Goal: Transaction & Acquisition: Obtain resource

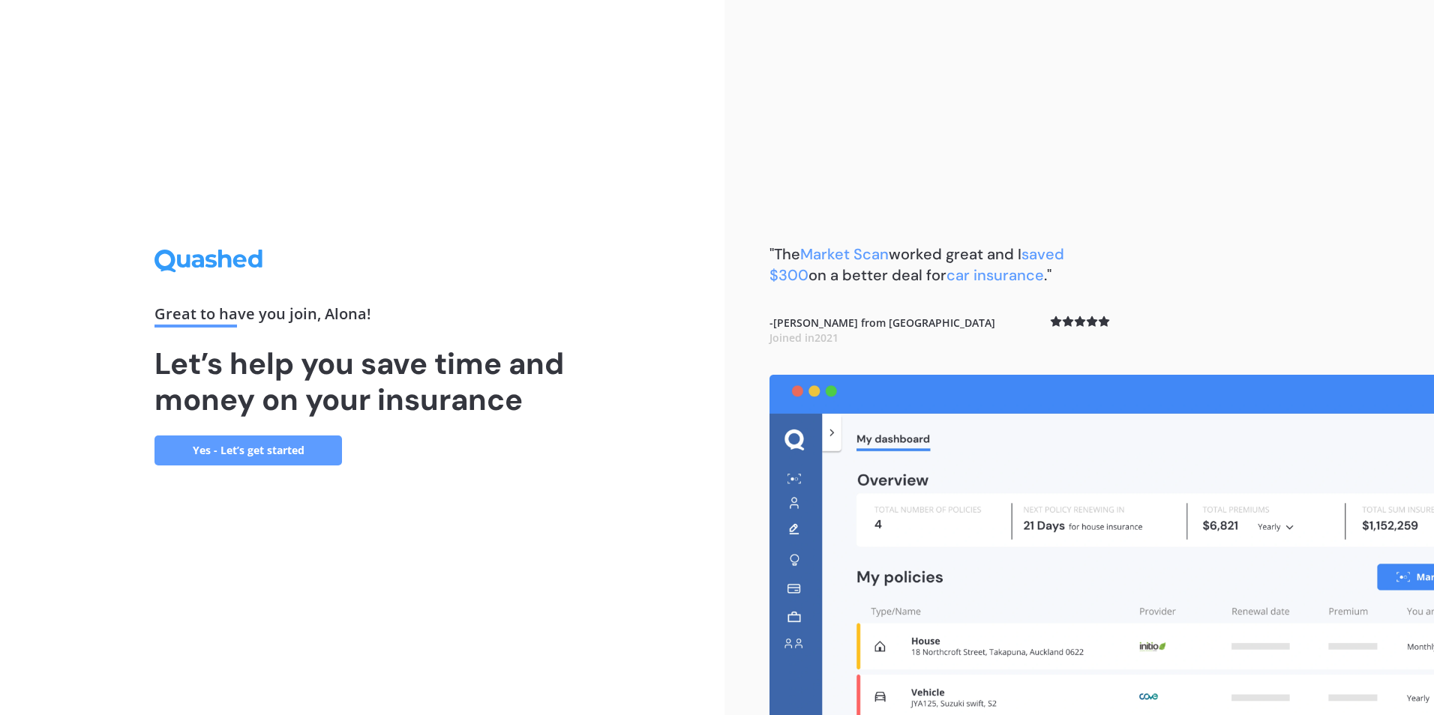
click at [245, 457] on link "Yes - Let’s get started" at bounding box center [247, 451] width 187 height 30
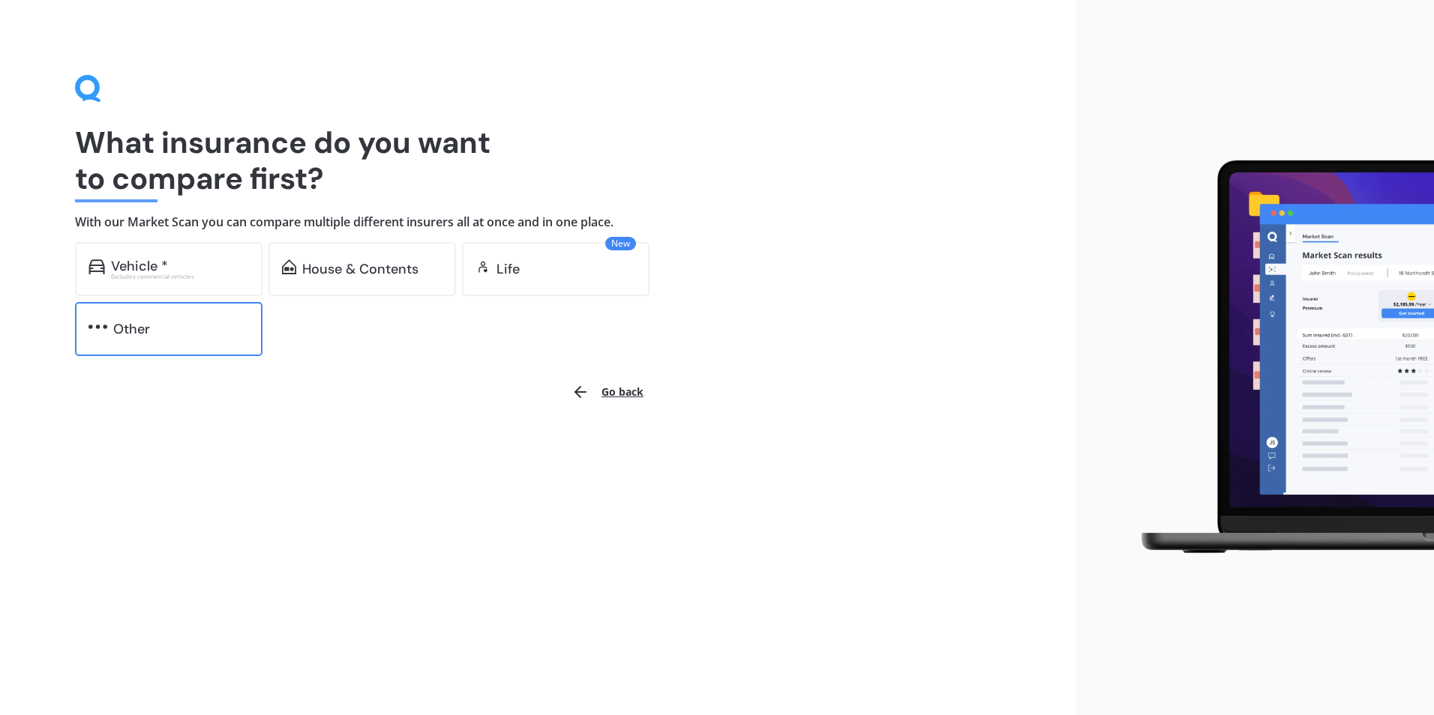
click at [103, 328] on img at bounding box center [97, 326] width 19 height 15
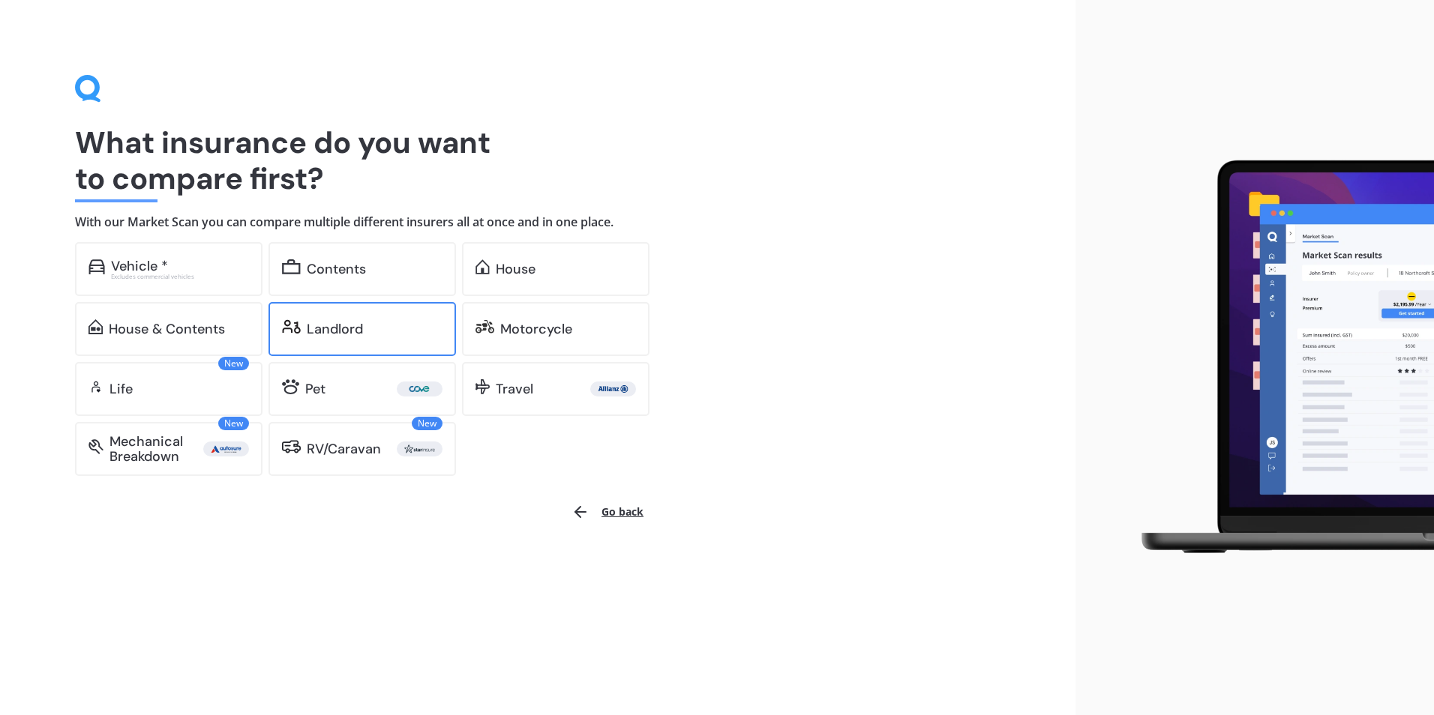
click at [343, 333] on div "Landlord" at bounding box center [335, 329] width 56 height 15
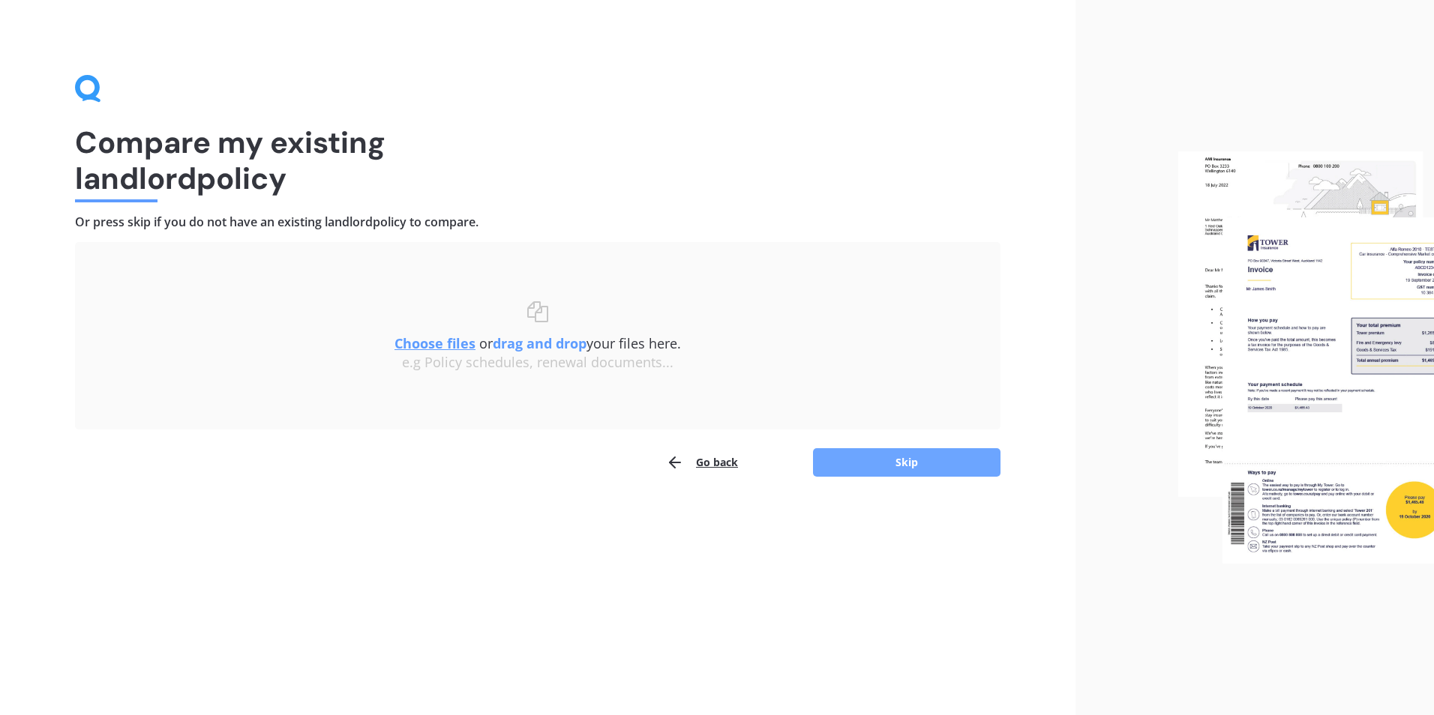
click at [940, 469] on button "Skip" at bounding box center [906, 462] width 187 height 28
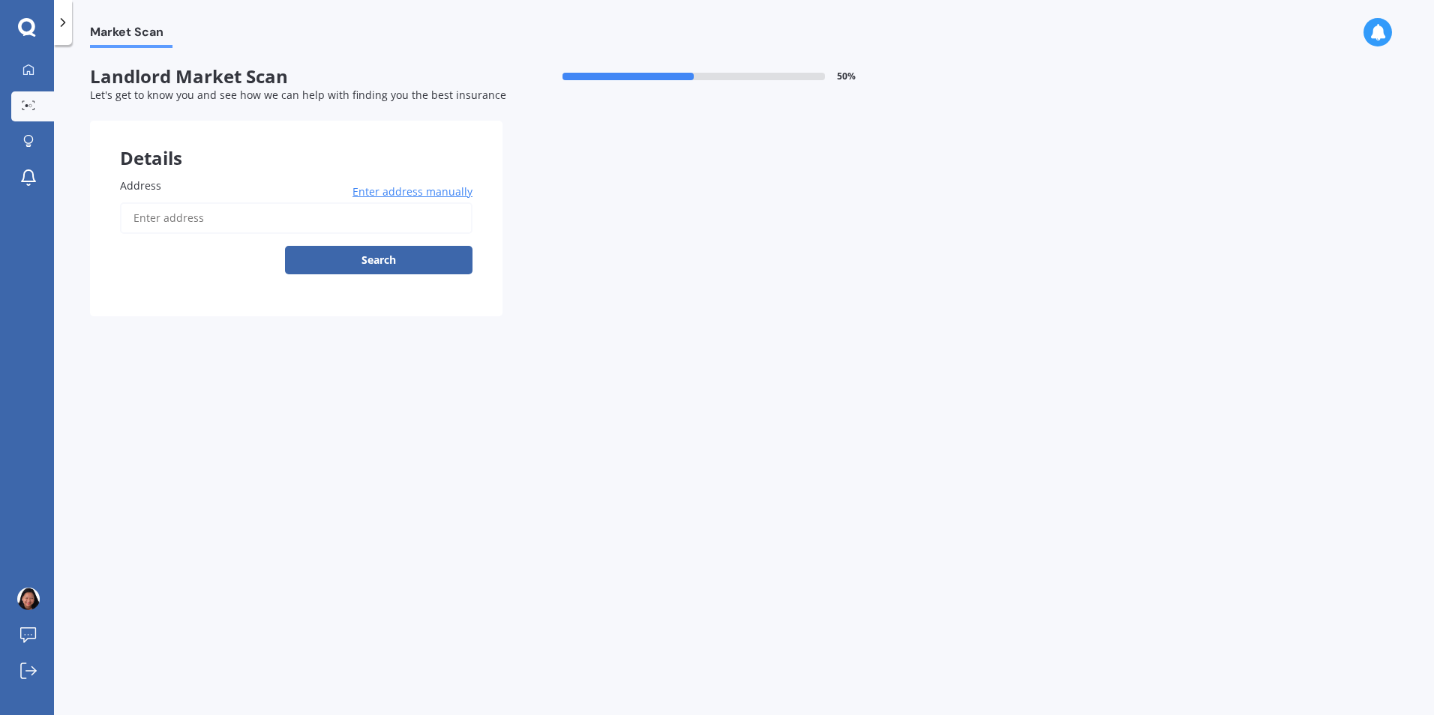
click at [182, 223] on input "Address" at bounding box center [296, 217] width 352 height 31
type input "[STREET_ADDRESS]"
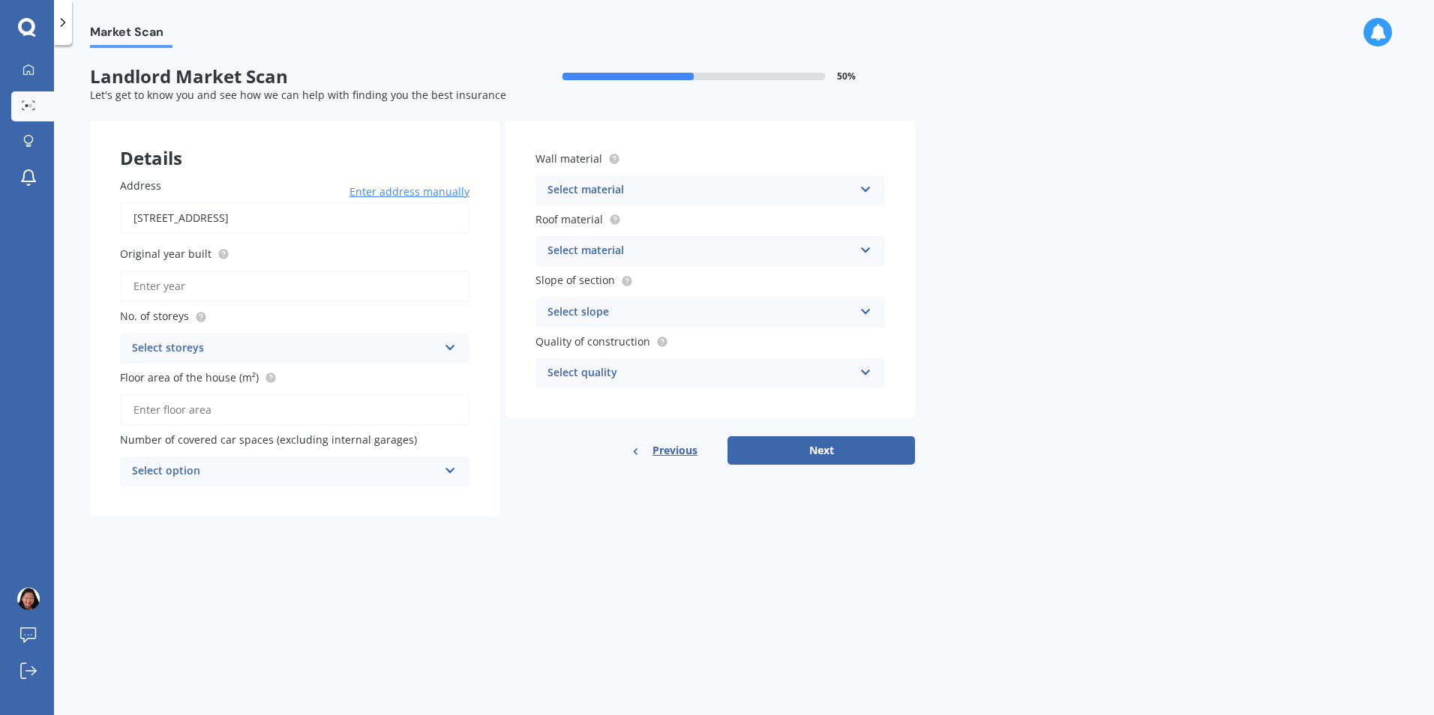
click at [223, 287] on input "Original year built" at bounding box center [294, 286] width 349 height 31
type input "2025"
type input "131"
click at [444, 349] on icon at bounding box center [450, 345] width 13 height 10
click at [172, 372] on div "1" at bounding box center [295, 377] width 348 height 27
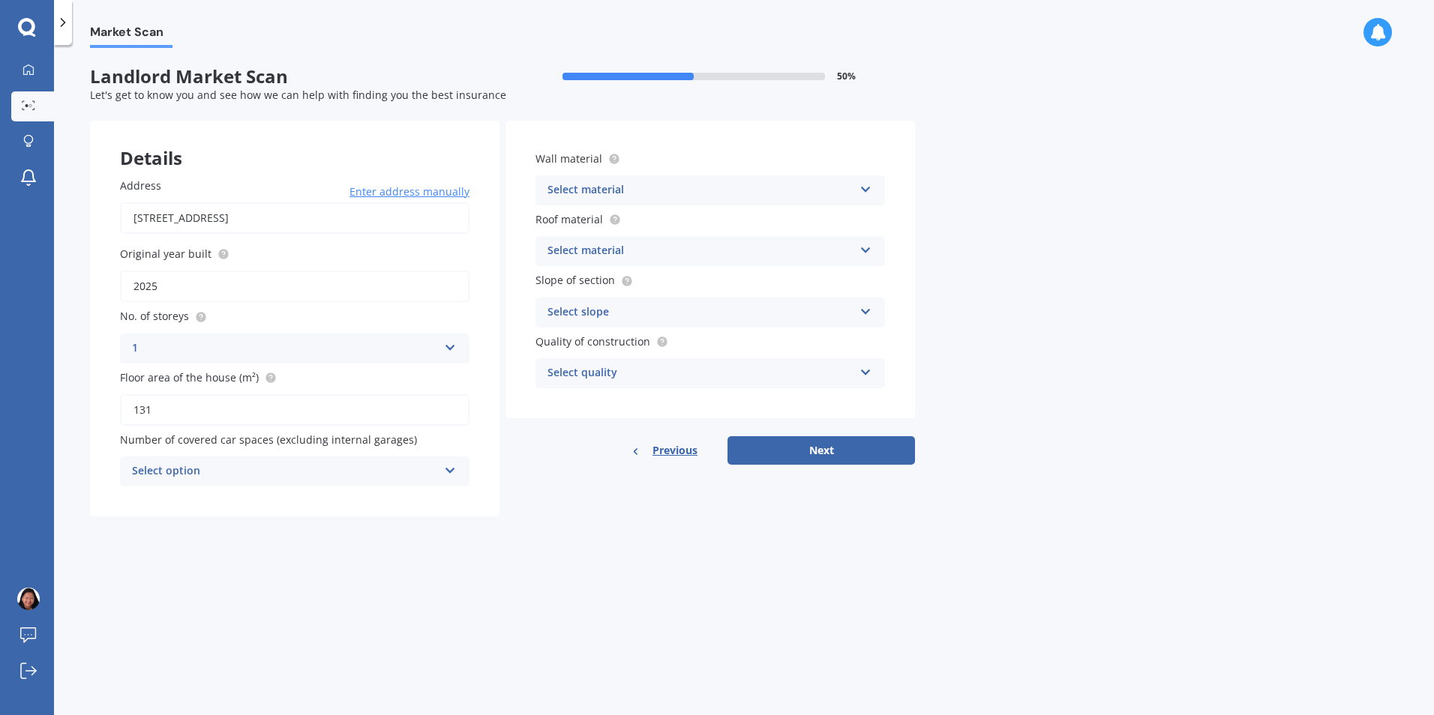
click at [447, 469] on icon at bounding box center [450, 468] width 13 height 10
click at [173, 528] on div "1" at bounding box center [295, 527] width 348 height 27
click at [868, 191] on icon at bounding box center [865, 186] width 13 height 10
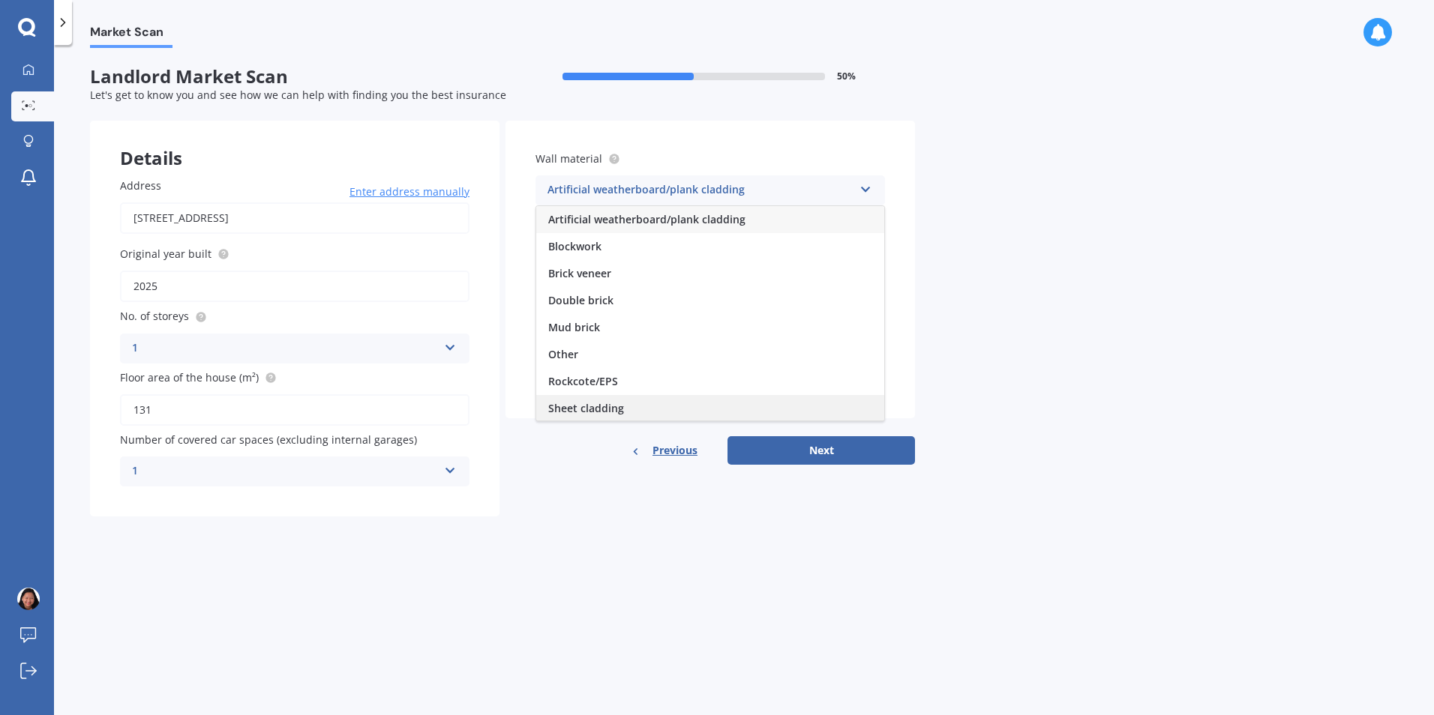
click at [598, 409] on span "Sheet cladding" at bounding box center [586, 408] width 76 height 14
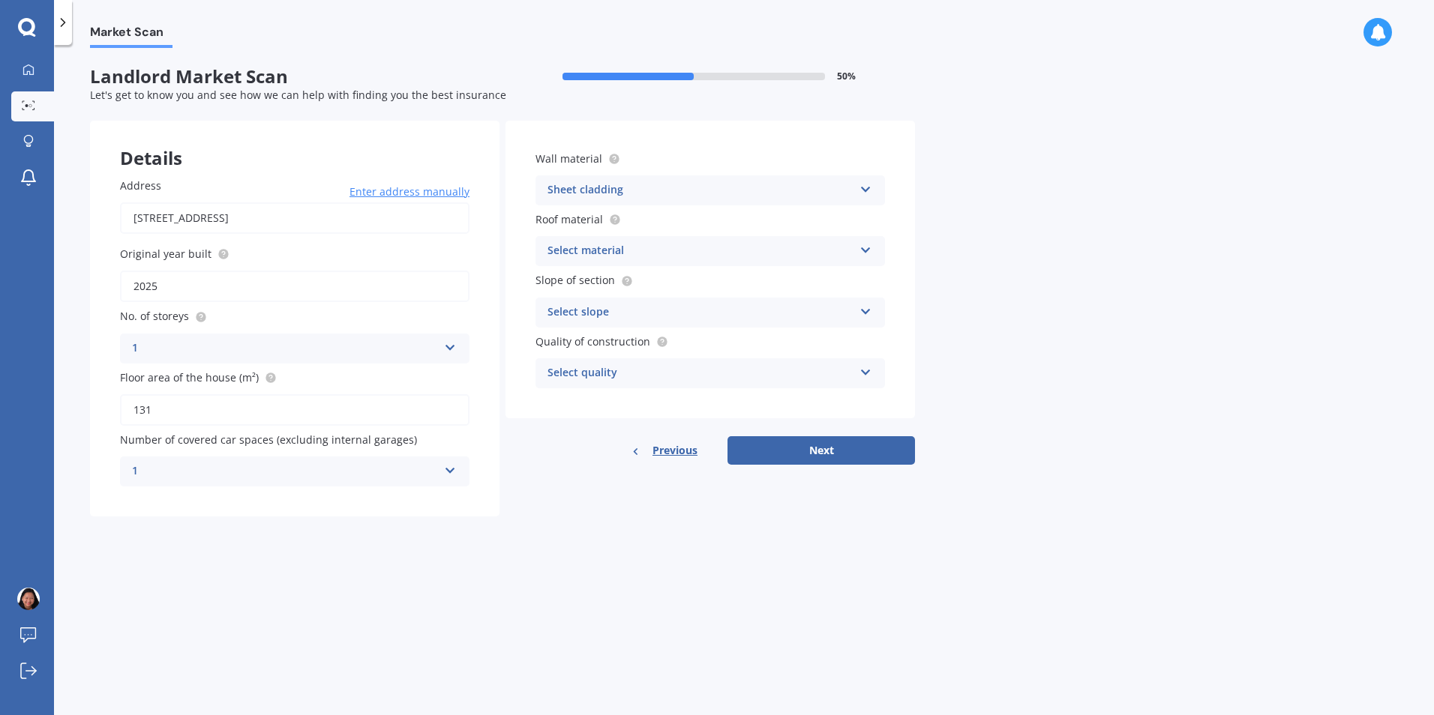
click at [860, 189] on icon at bounding box center [865, 186] width 13 height 10
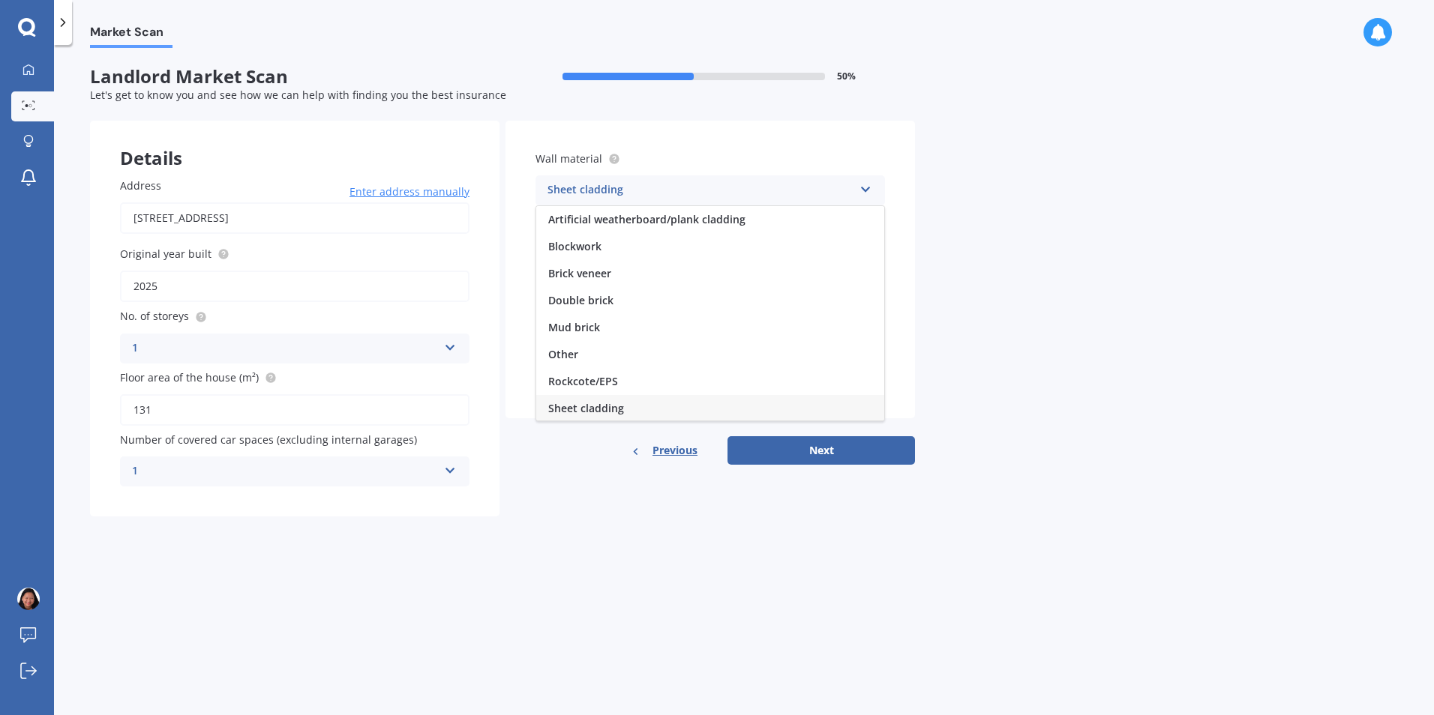
scroll to position [1, 0]
click at [602, 356] on div "Other" at bounding box center [710, 353] width 348 height 27
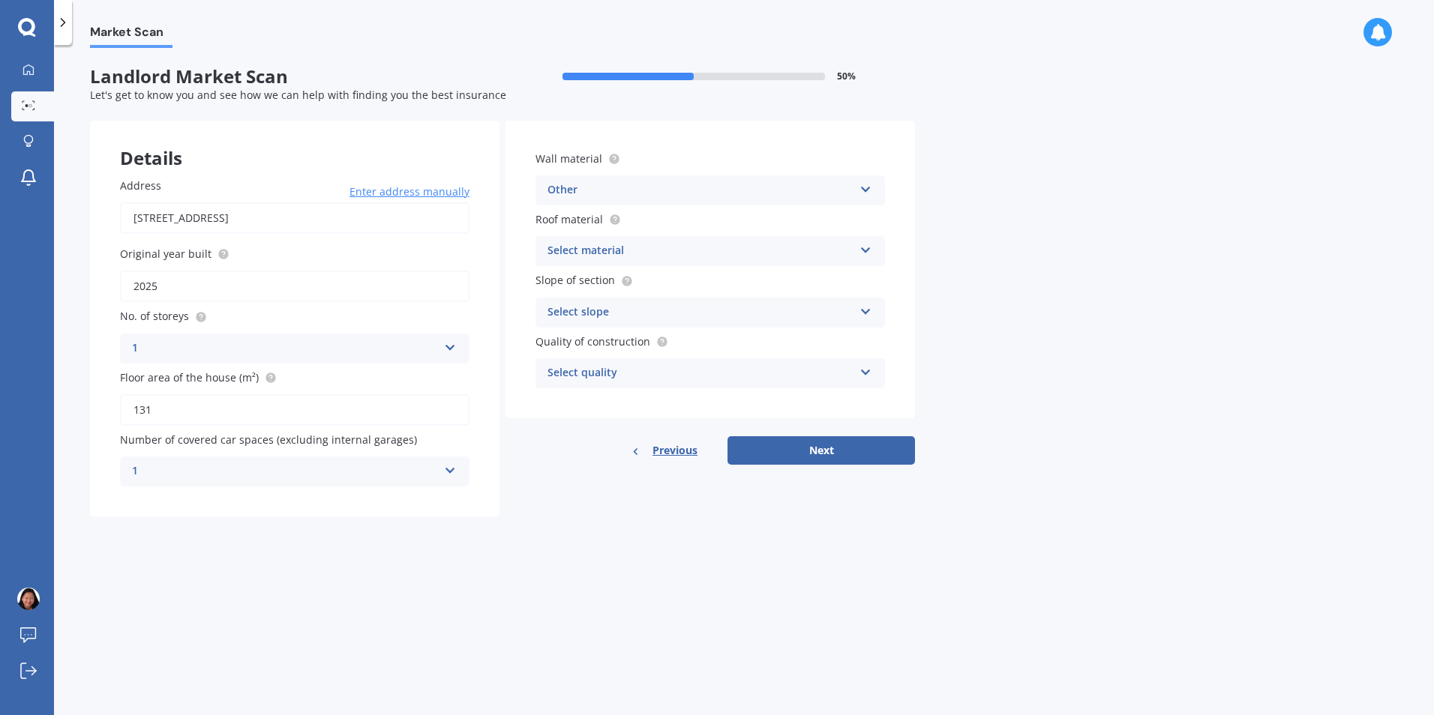
click at [865, 244] on icon at bounding box center [865, 247] width 13 height 10
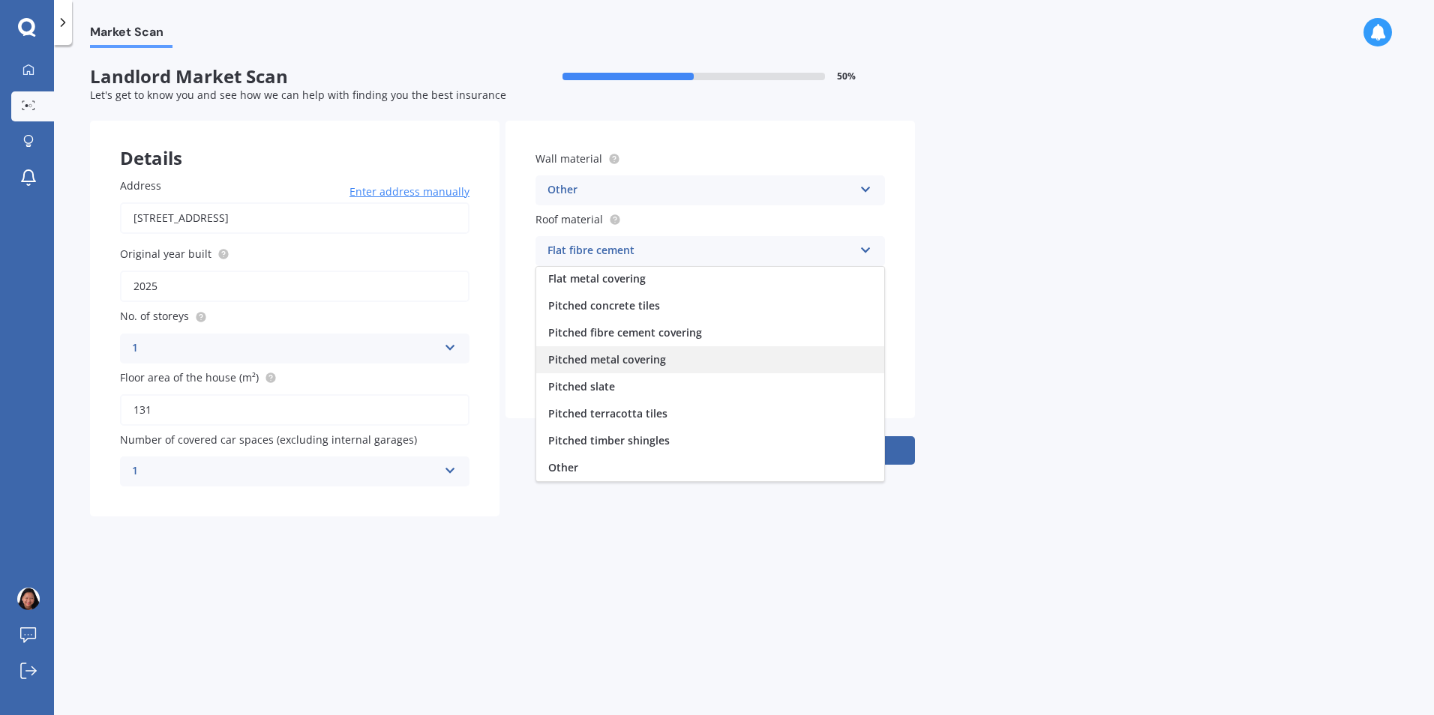
scroll to position [0, 0]
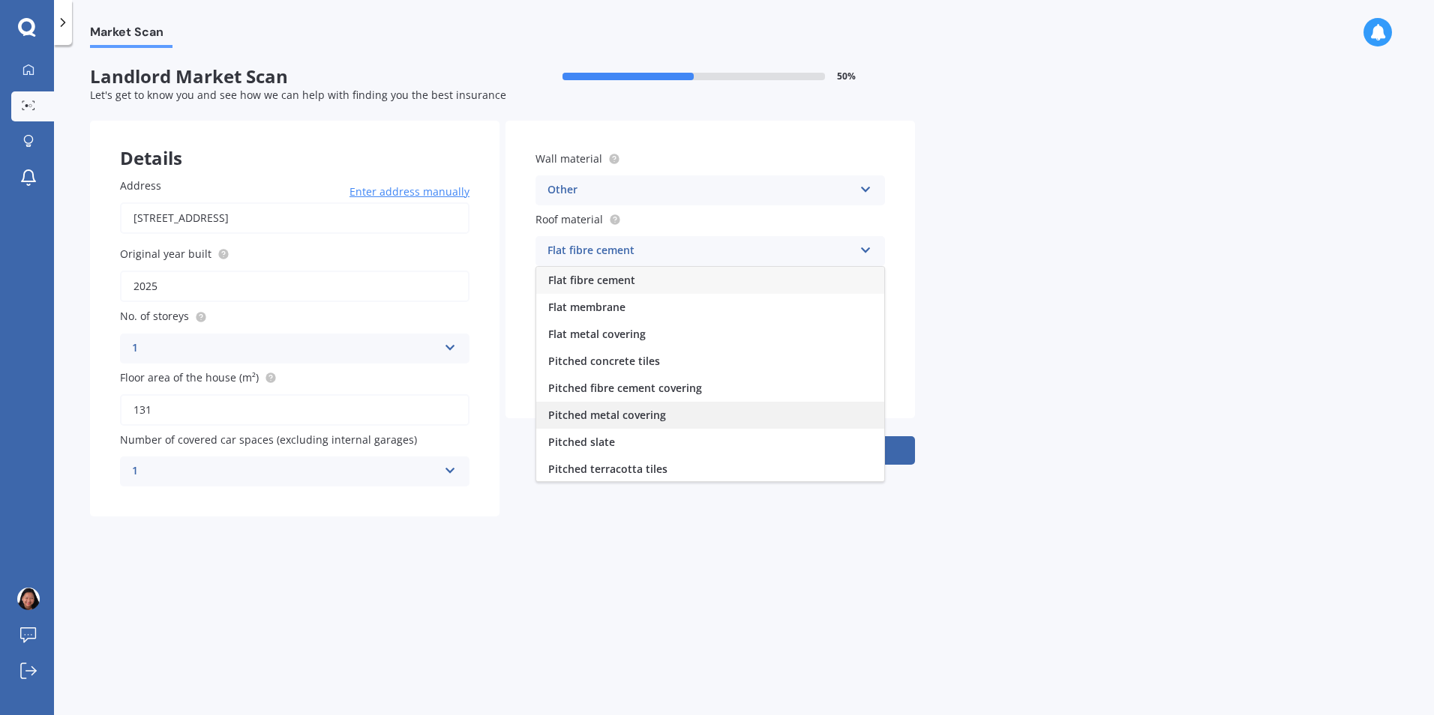
click at [631, 417] on span "Pitched metal covering" at bounding box center [607, 415] width 118 height 14
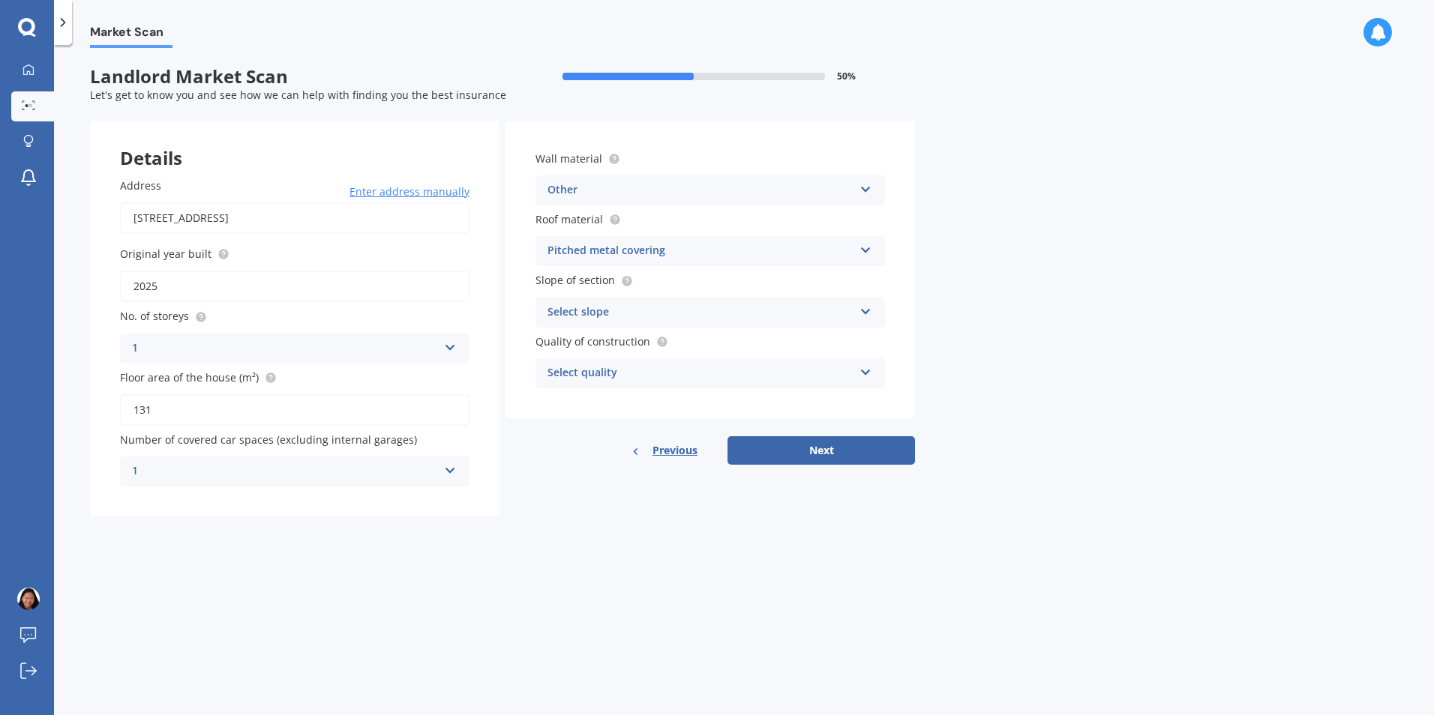
click at [863, 310] on icon at bounding box center [865, 309] width 13 height 10
click at [697, 341] on span "Flat or gentle slope (up to about 5°)" at bounding box center [639, 341] width 183 height 14
click at [862, 371] on icon at bounding box center [865, 369] width 13 height 10
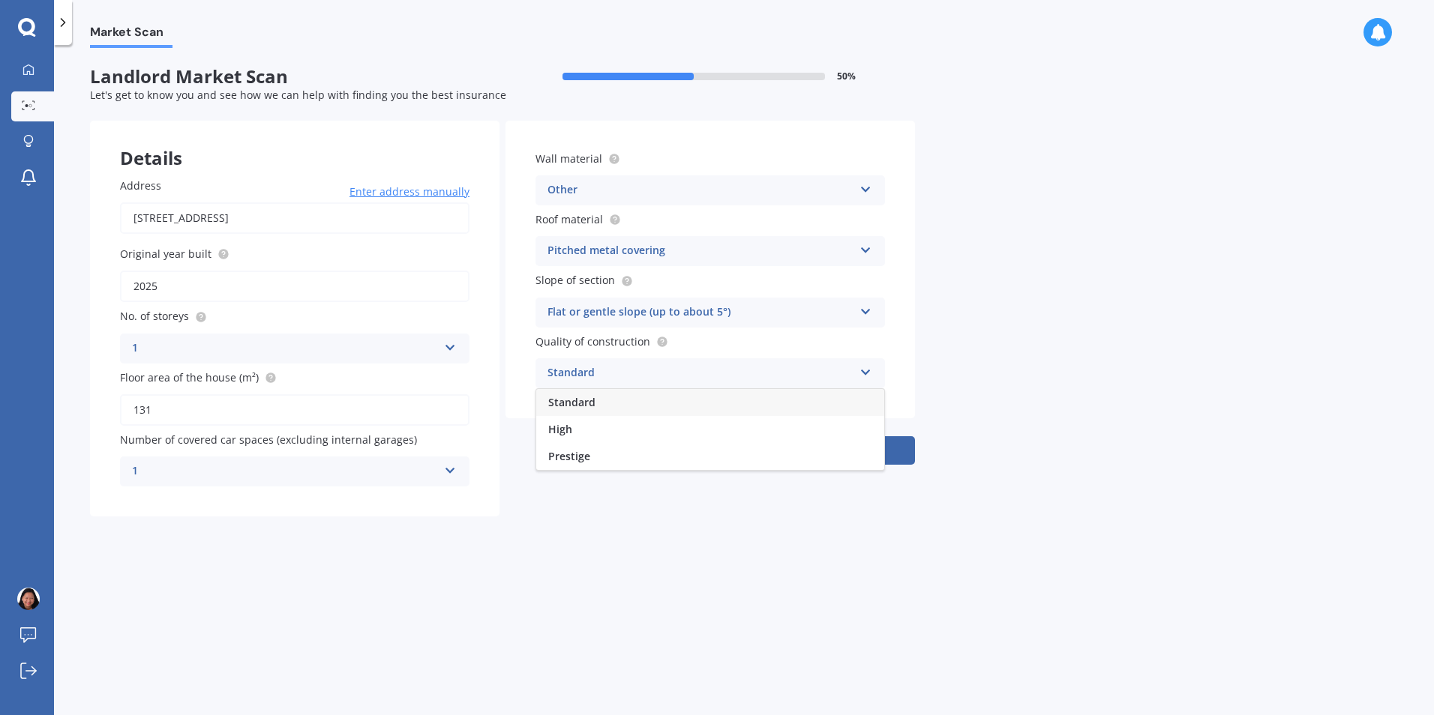
click at [672, 403] on div "Standard" at bounding box center [710, 402] width 348 height 27
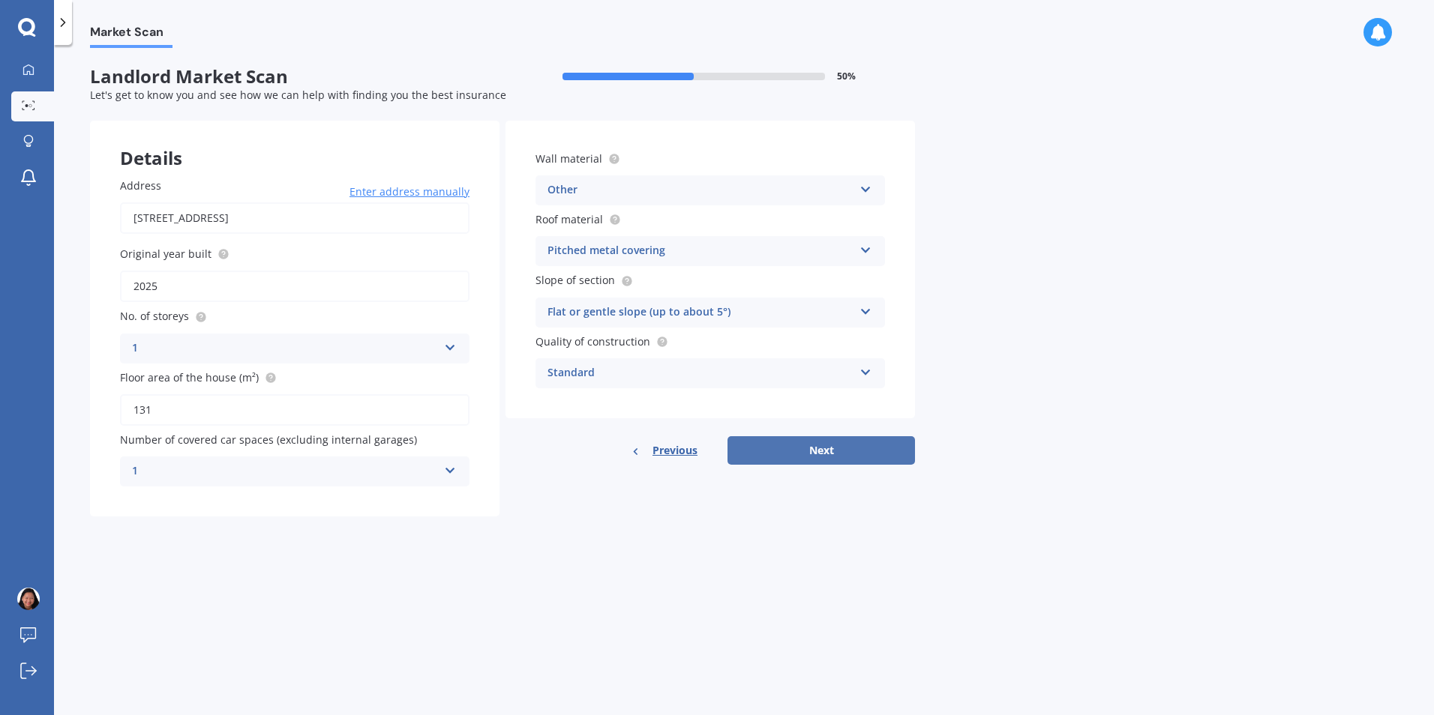
click at [806, 449] on button "Next" at bounding box center [820, 450] width 187 height 28
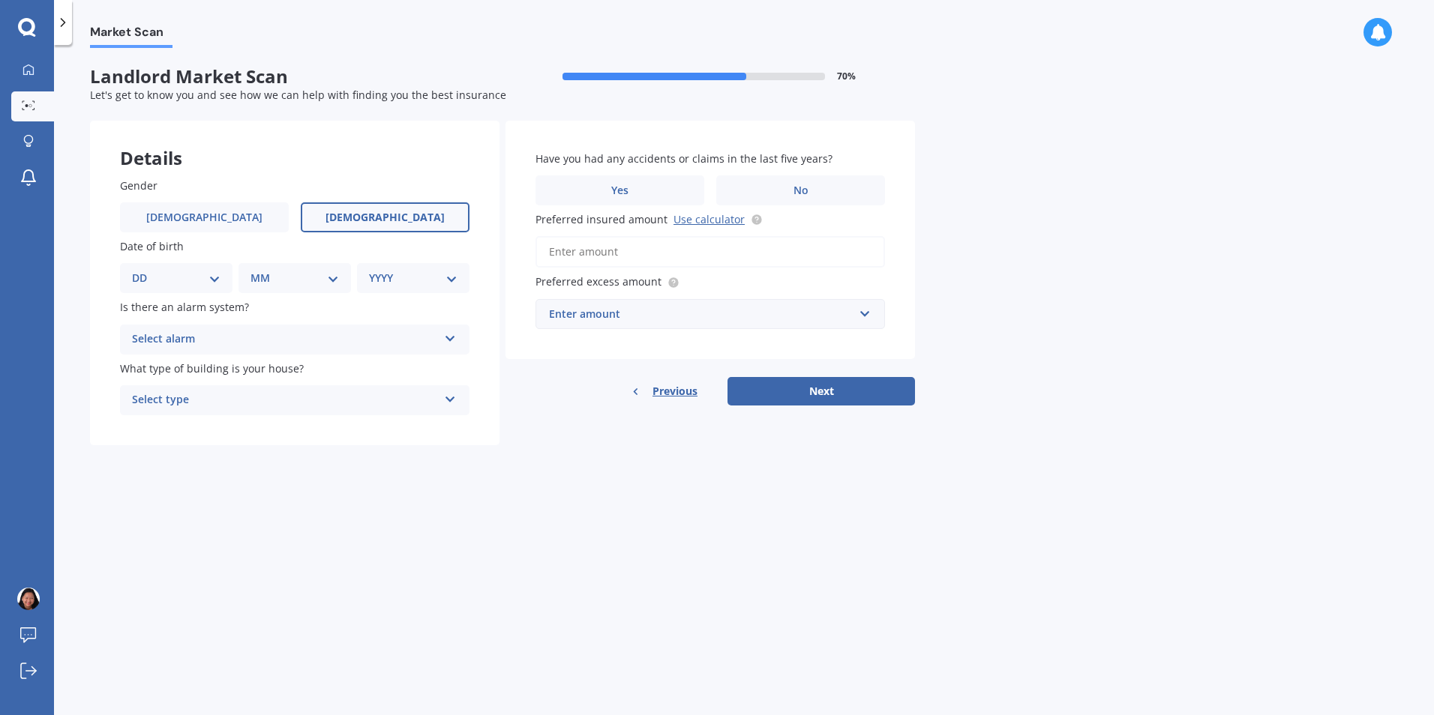
click at [379, 220] on span "[DEMOGRAPHIC_DATA]" at bounding box center [384, 217] width 119 height 13
click at [0, 0] on input "[DEMOGRAPHIC_DATA]" at bounding box center [0, 0] width 0 height 0
click at [218, 277] on select "DD 01 02 03 04 05 06 07 08 09 10 11 12 13 14 15 16 17 18 19 20 21 22 23 24 25 2…" at bounding box center [176, 278] width 88 height 16
select select "30"
click at [144, 270] on select "DD 01 02 03 04 05 06 07 08 09 10 11 12 13 14 15 16 17 18 19 20 21 22 23 24 25 2…" at bounding box center [176, 278] width 88 height 16
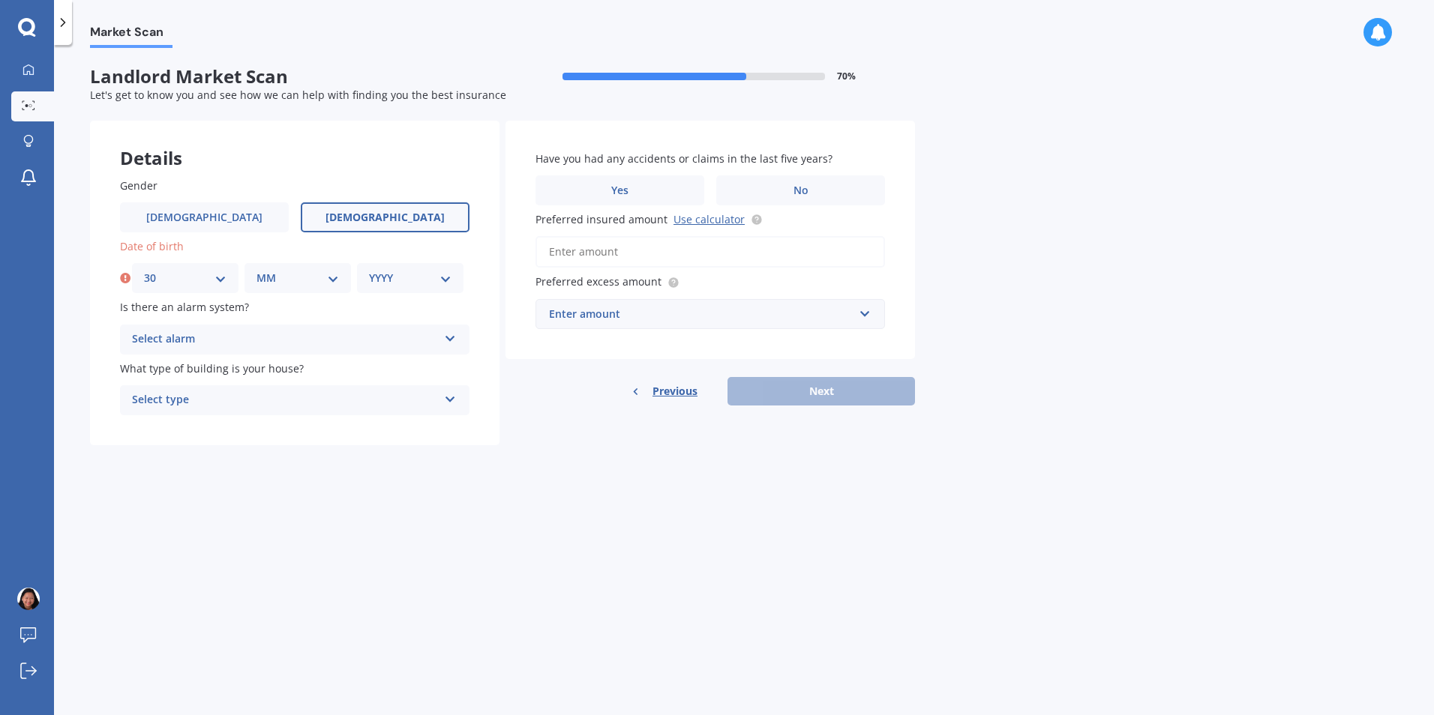
click at [334, 274] on select "MM 01 02 03 04 05 06 07 08 09 10 11 12" at bounding box center [297, 278] width 82 height 16
select select "07"
click at [256, 270] on select "MM 01 02 03 04 05 06 07 08 09 10 11 12" at bounding box center [297, 278] width 82 height 16
click at [443, 279] on select "YYYY 2009 2008 2007 2006 2005 2004 2003 2002 2001 2000 1999 1998 1997 1996 1995…" at bounding box center [410, 278] width 82 height 16
select select "1968"
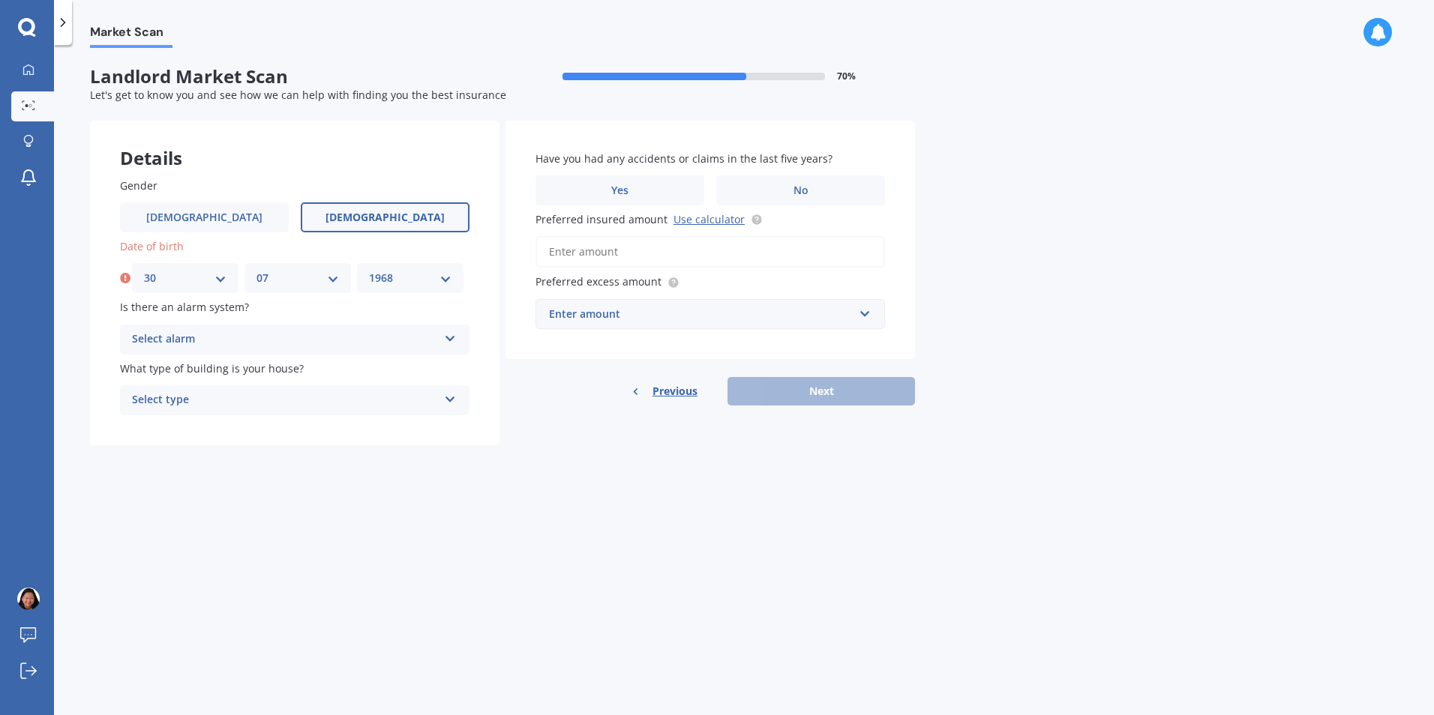
click at [369, 270] on select "YYYY 2009 2008 2007 2006 2005 2004 2003 2002 2001 2000 1999 1998 1997 1996 1995…" at bounding box center [410, 278] width 82 height 16
click at [447, 332] on icon at bounding box center [450, 336] width 13 height 10
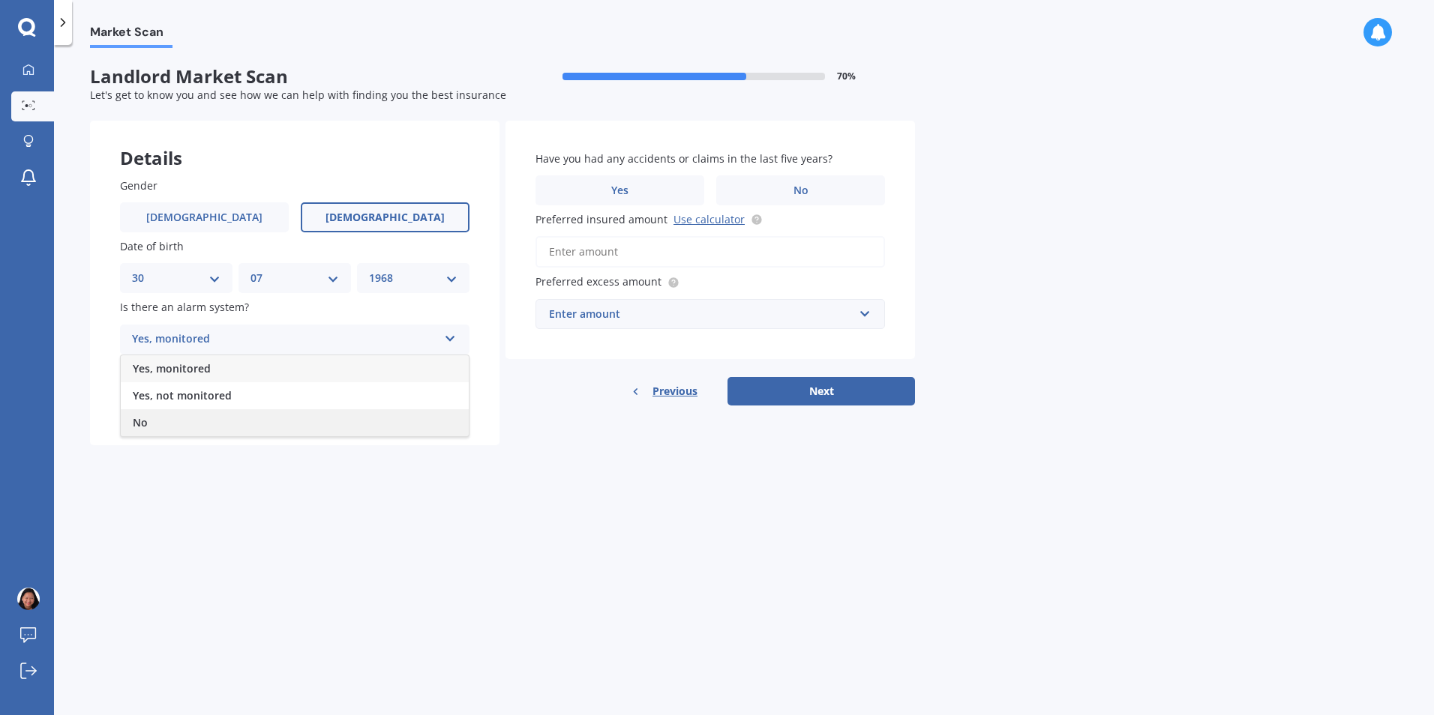
click at [184, 422] on div "No" at bounding box center [295, 422] width 348 height 27
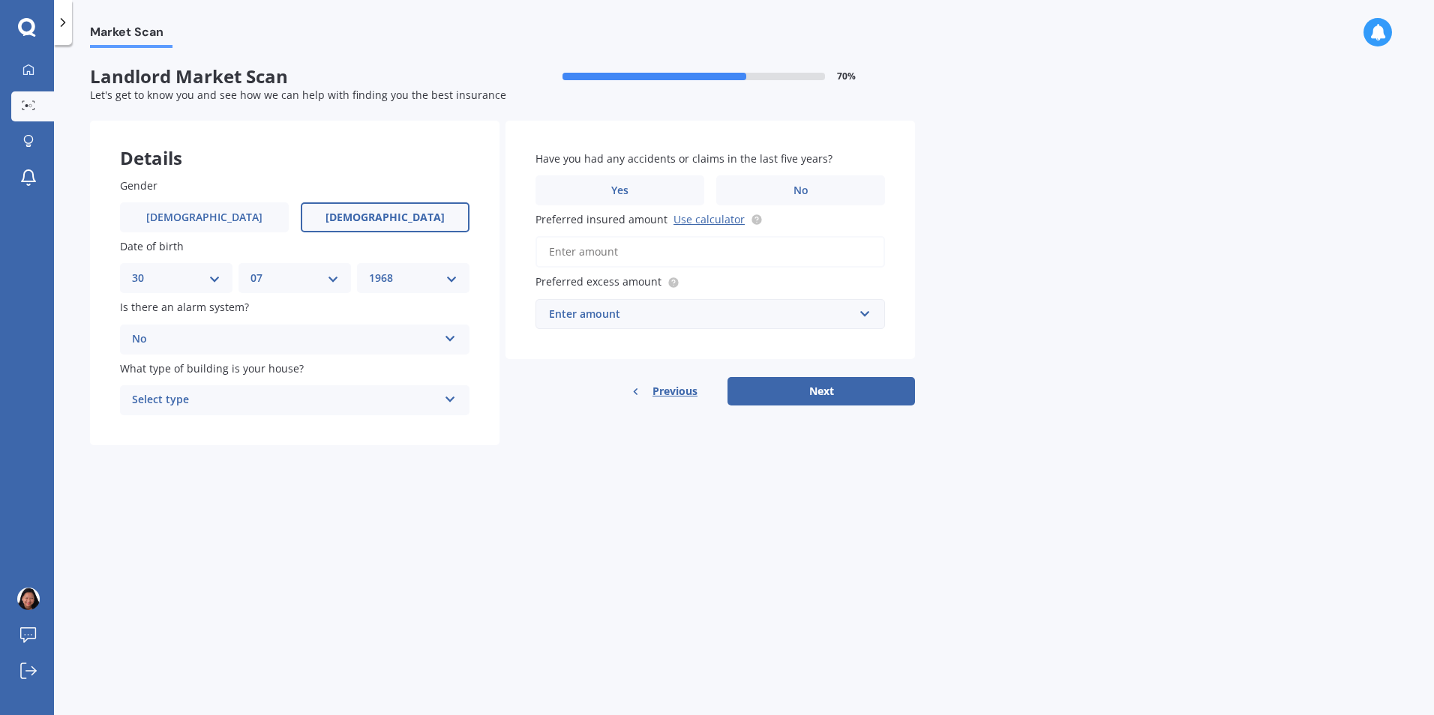
click at [449, 397] on icon at bounding box center [450, 396] width 13 height 10
click at [448, 337] on icon at bounding box center [450, 336] width 13 height 10
click at [198, 394] on span "Yes, not monitored" at bounding box center [182, 395] width 99 height 14
click at [448, 338] on icon at bounding box center [450, 336] width 13 height 10
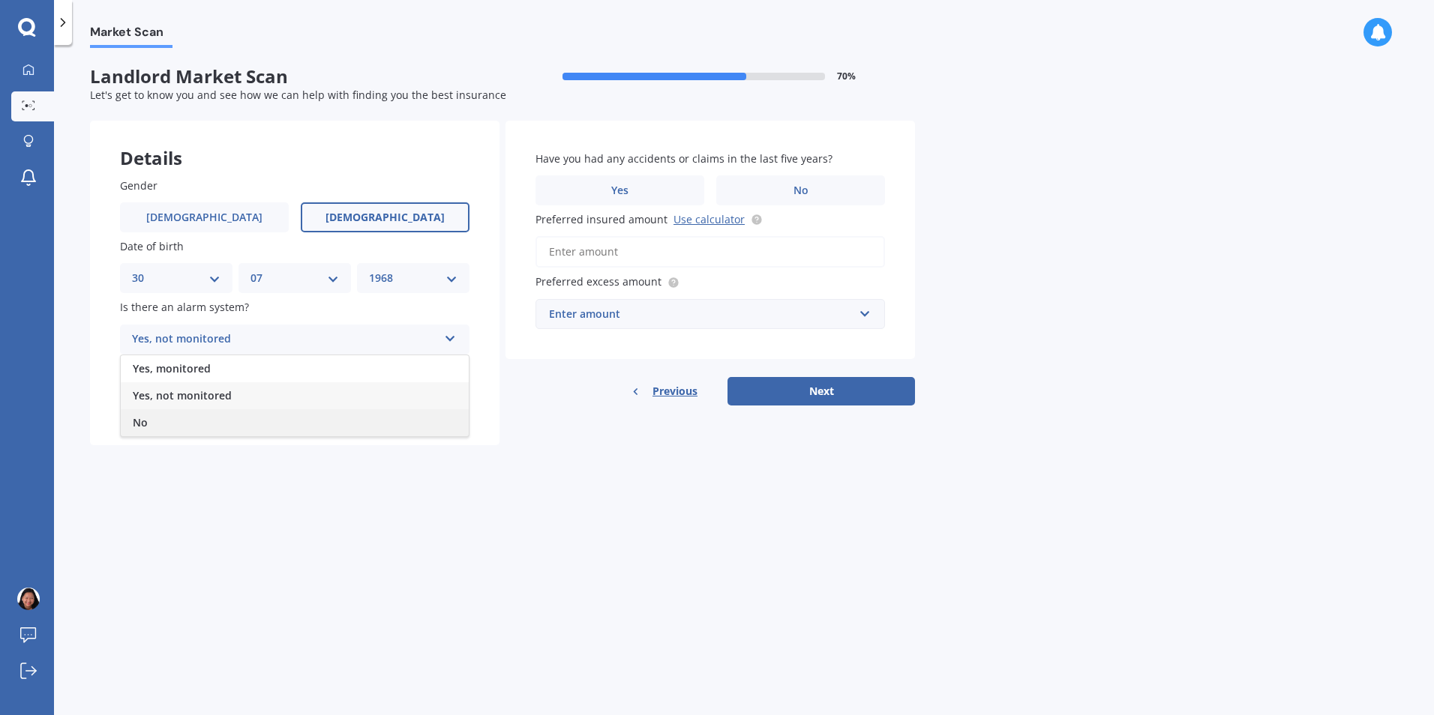
click at [147, 422] on span "No" at bounding box center [140, 422] width 15 height 14
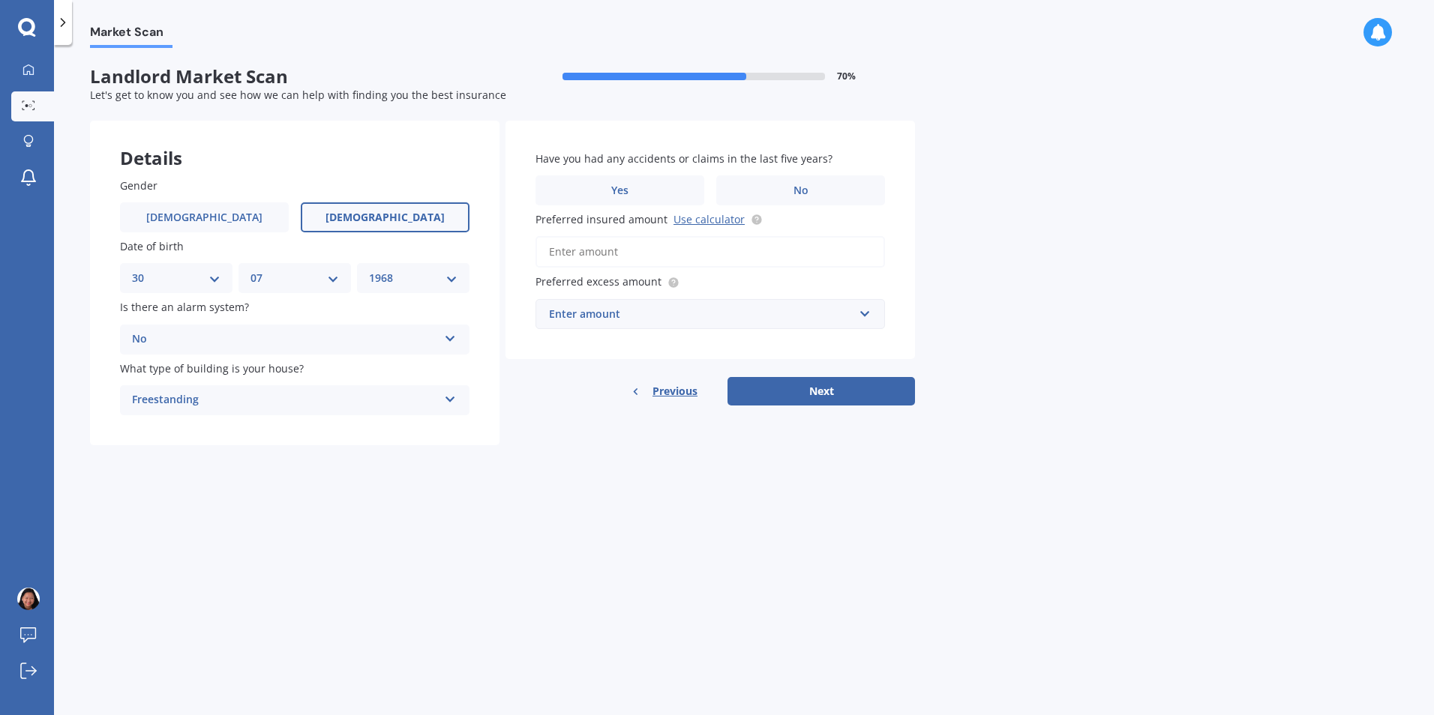
click at [453, 402] on icon at bounding box center [450, 396] width 13 height 10
click at [757, 190] on label "No" at bounding box center [800, 190] width 169 height 30
click at [0, 0] on input "No" at bounding box center [0, 0] width 0 height 0
click at [869, 322] on input "text" at bounding box center [705, 314] width 336 height 28
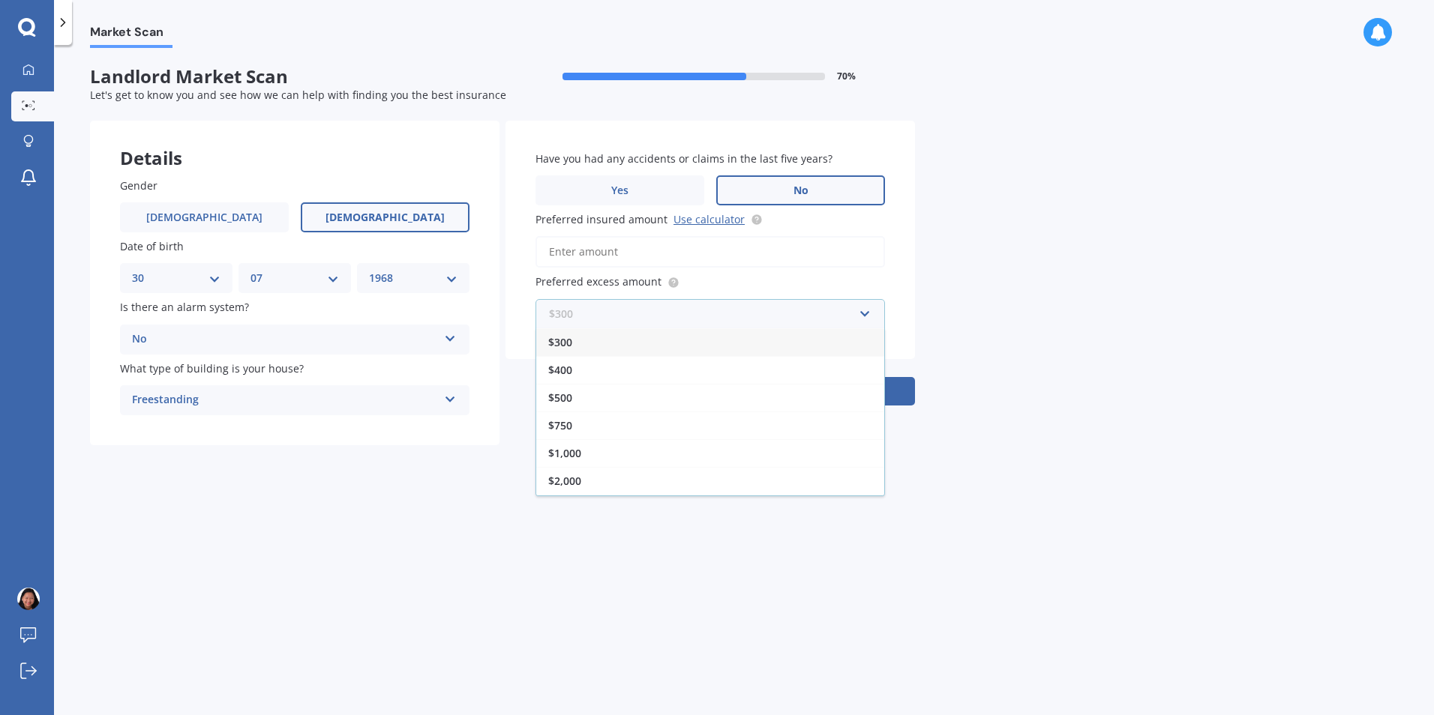
click at [862, 310] on input "text" at bounding box center [705, 314] width 336 height 28
click at [1042, 323] on div "Market Scan Landlord Market Scan 70 % Let's get to know you and see how we can …" at bounding box center [744, 383] width 1380 height 670
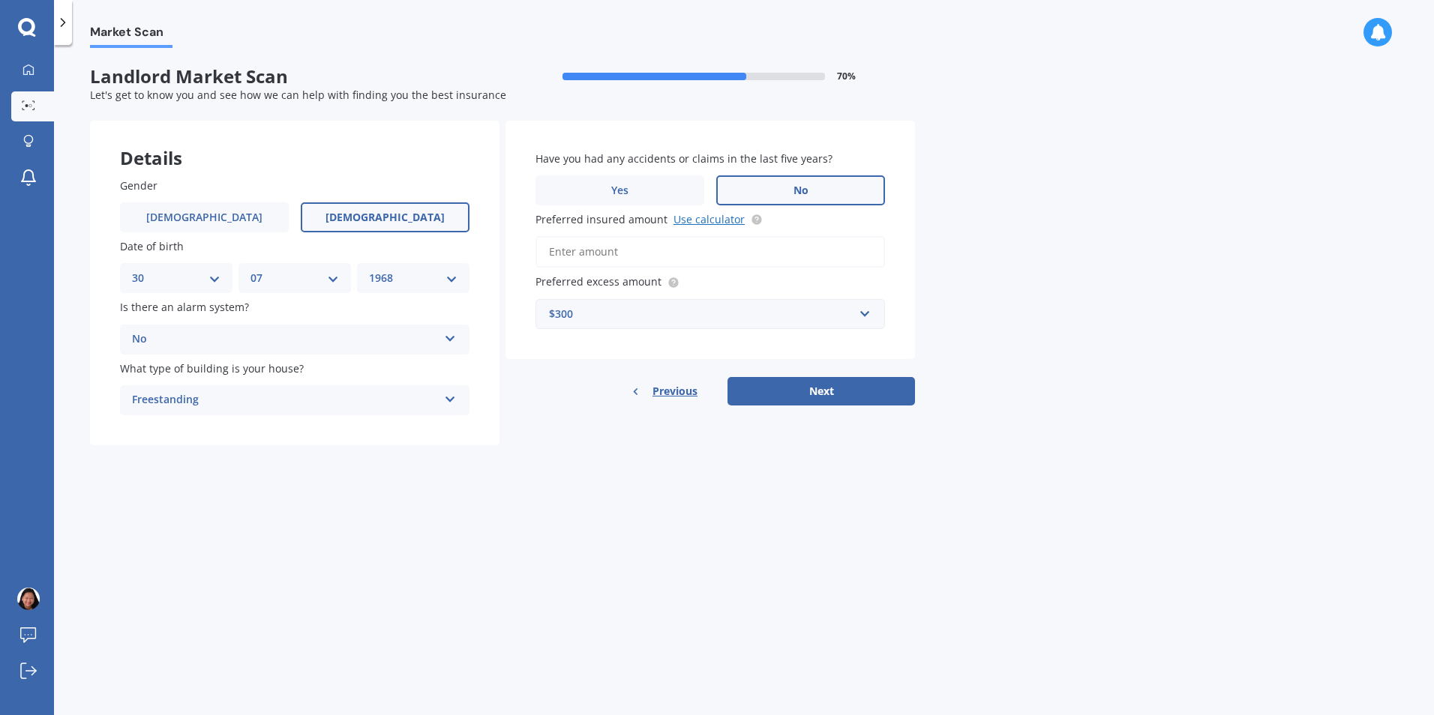
click at [705, 220] on link "Use calculator" at bounding box center [708, 219] width 71 height 14
